Goal: Task Accomplishment & Management: Complete application form

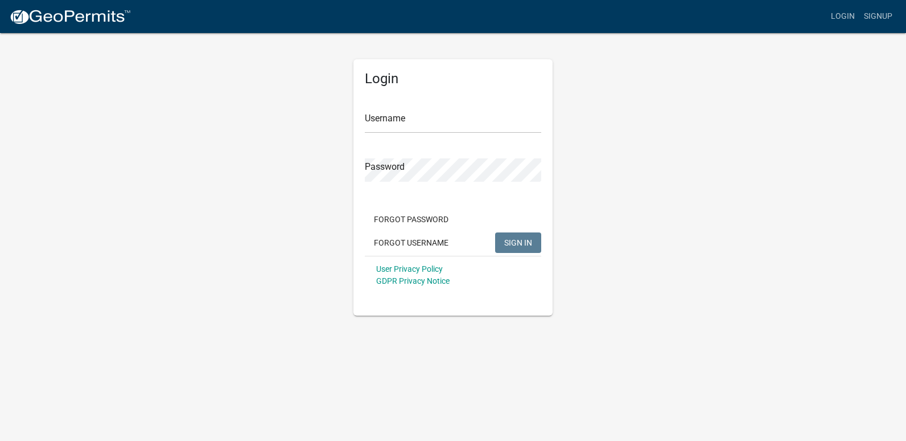
drag, startPoint x: 354, startPoint y: 122, endPoint x: 362, endPoint y: 117, distance: 10.0
click at [356, 121] on div "Login Username Password Forgot Password Forgot Username SIGN IN User Privacy Po…" at bounding box center [453, 187] width 199 height 256
click at [371, 113] on input "Username" at bounding box center [453, 121] width 176 height 23
type input "Jhahn"
click at [495, 232] on button "SIGN IN" at bounding box center [518, 242] width 46 height 20
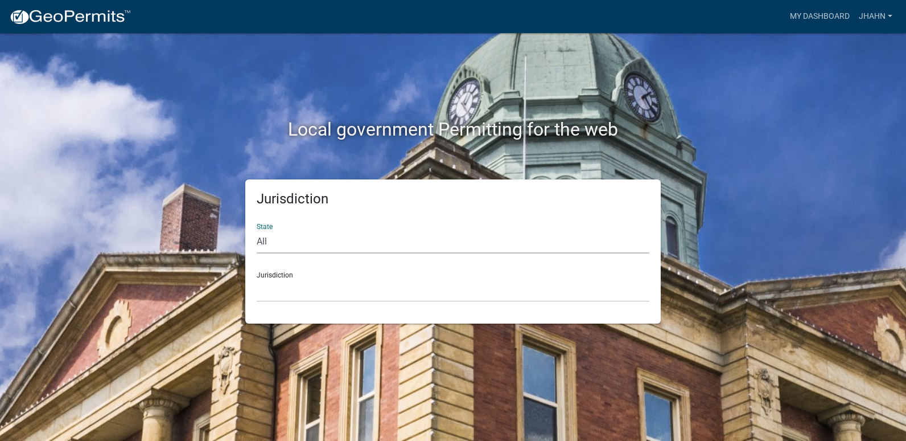
click at [265, 244] on select "All Colorado Georgia Indiana Iowa Kansas Minnesota Ohio South Carolina Wisconsin" at bounding box center [453, 241] width 393 height 23
select select "Minnesota"
click at [257, 230] on select "All Colorado Georgia Indiana Iowa Kansas Minnesota Ohio South Carolina Wisconsin" at bounding box center [453, 241] width 393 height 23
click at [282, 292] on select "Becker County, Minnesota Benton County, Minnesota Carlton County, Minnesota Cit…" at bounding box center [453, 289] width 393 height 23
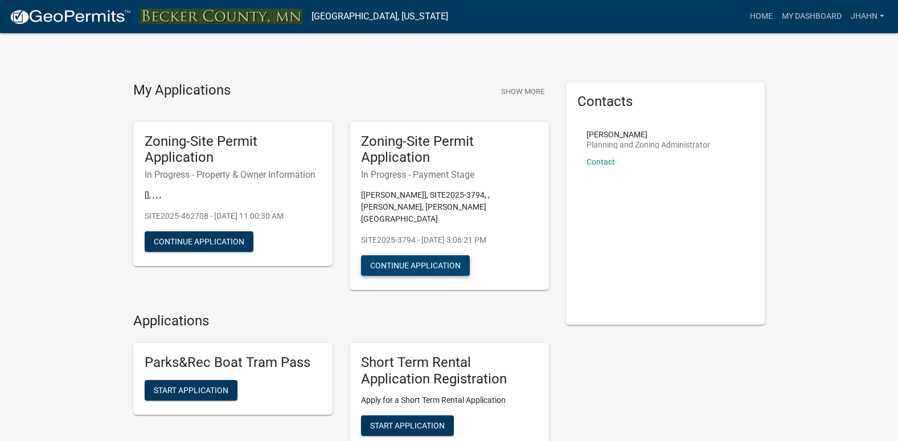
click at [434, 255] on button "Continue Application" at bounding box center [415, 265] width 109 height 20
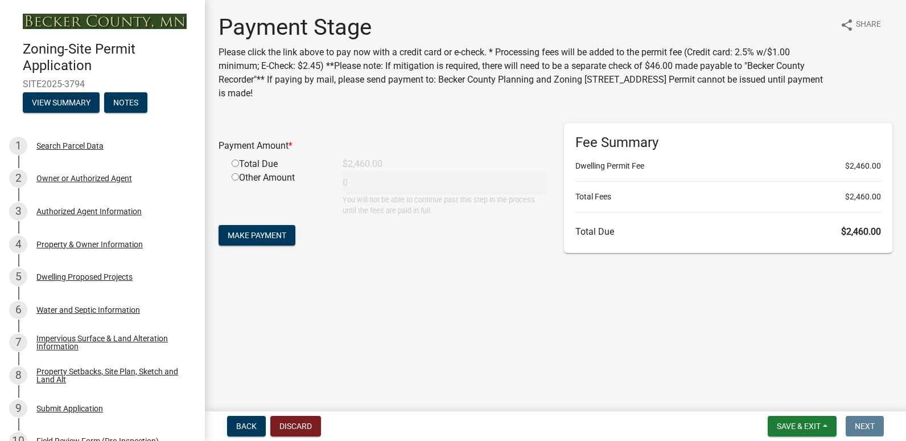
click at [268, 192] on div "Other Amount" at bounding box center [278, 193] width 111 height 45
click at [234, 164] on input "radio" at bounding box center [235, 162] width 7 height 7
radio input "true"
type input "2460"
click at [250, 237] on span "Make Payment" at bounding box center [257, 235] width 59 height 9
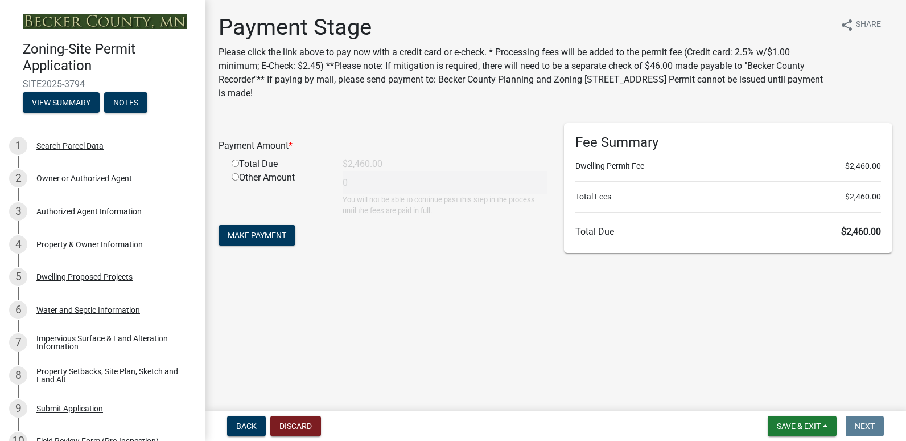
click at [235, 164] on input "radio" at bounding box center [235, 162] width 7 height 7
radio input "true"
type input "2460"
click at [242, 236] on span "Make Payment" at bounding box center [257, 235] width 59 height 9
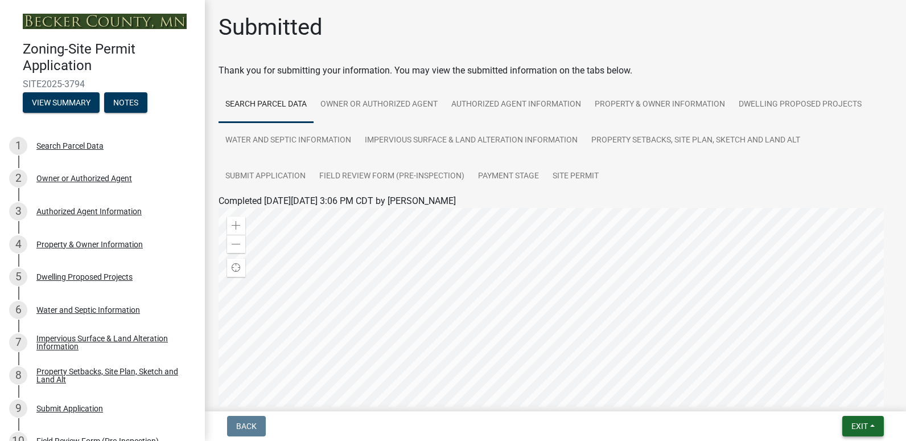
click at [855, 418] on button "Exit" at bounding box center [864, 426] width 42 height 20
click at [693, 178] on ul "Search Parcel Data Owner or Authorized Agent Authorized Agent Information Prope…" at bounding box center [556, 141] width 674 height 108
click at [852, 433] on button "Exit" at bounding box center [864, 426] width 42 height 20
click at [830, 401] on button "Save & Exit" at bounding box center [838, 396] width 91 height 27
